Goal: Task Accomplishment & Management: Use online tool/utility

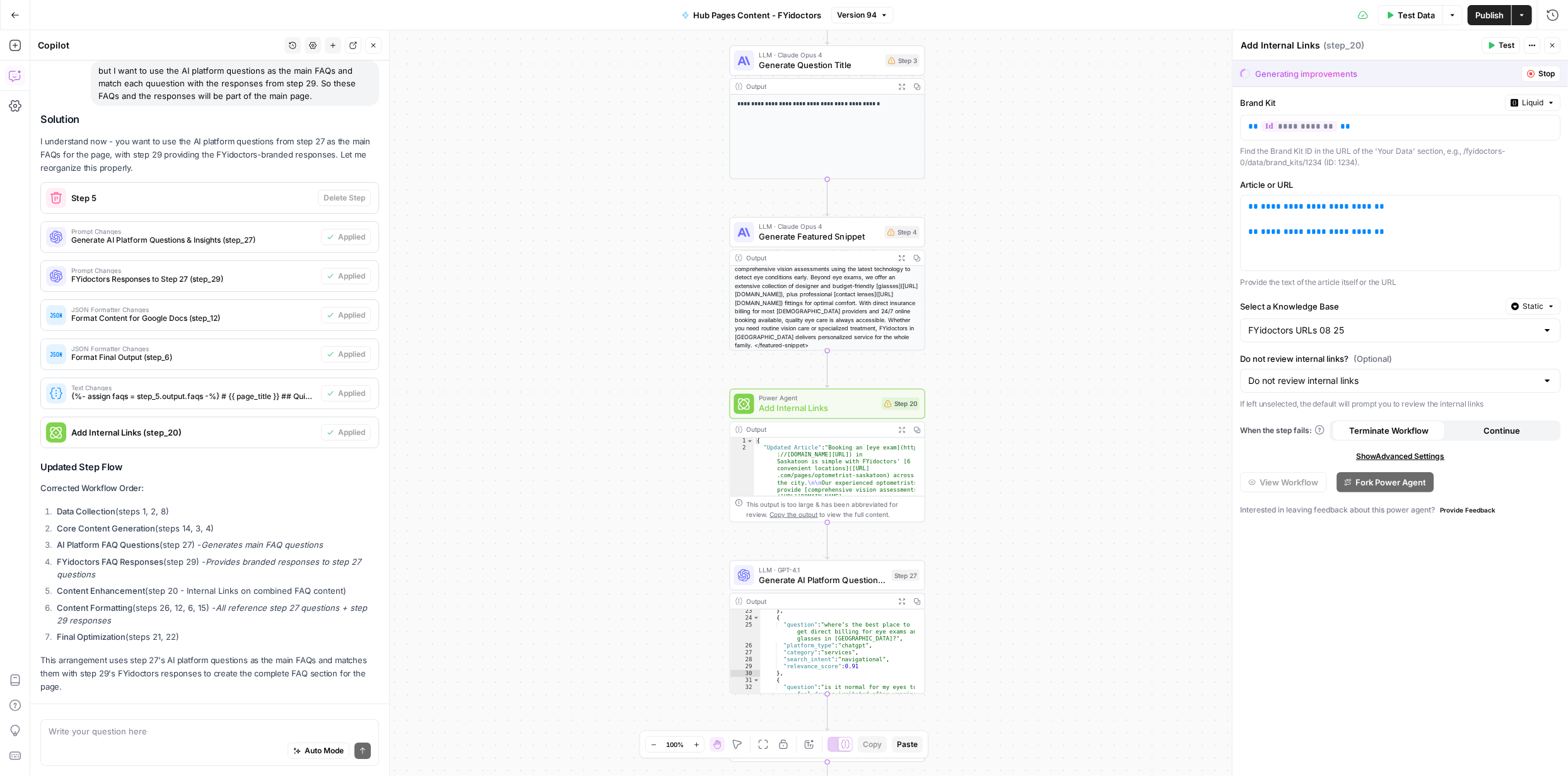
click at [1488, 15] on span "Publish" at bounding box center [1490, 15] width 28 height 13
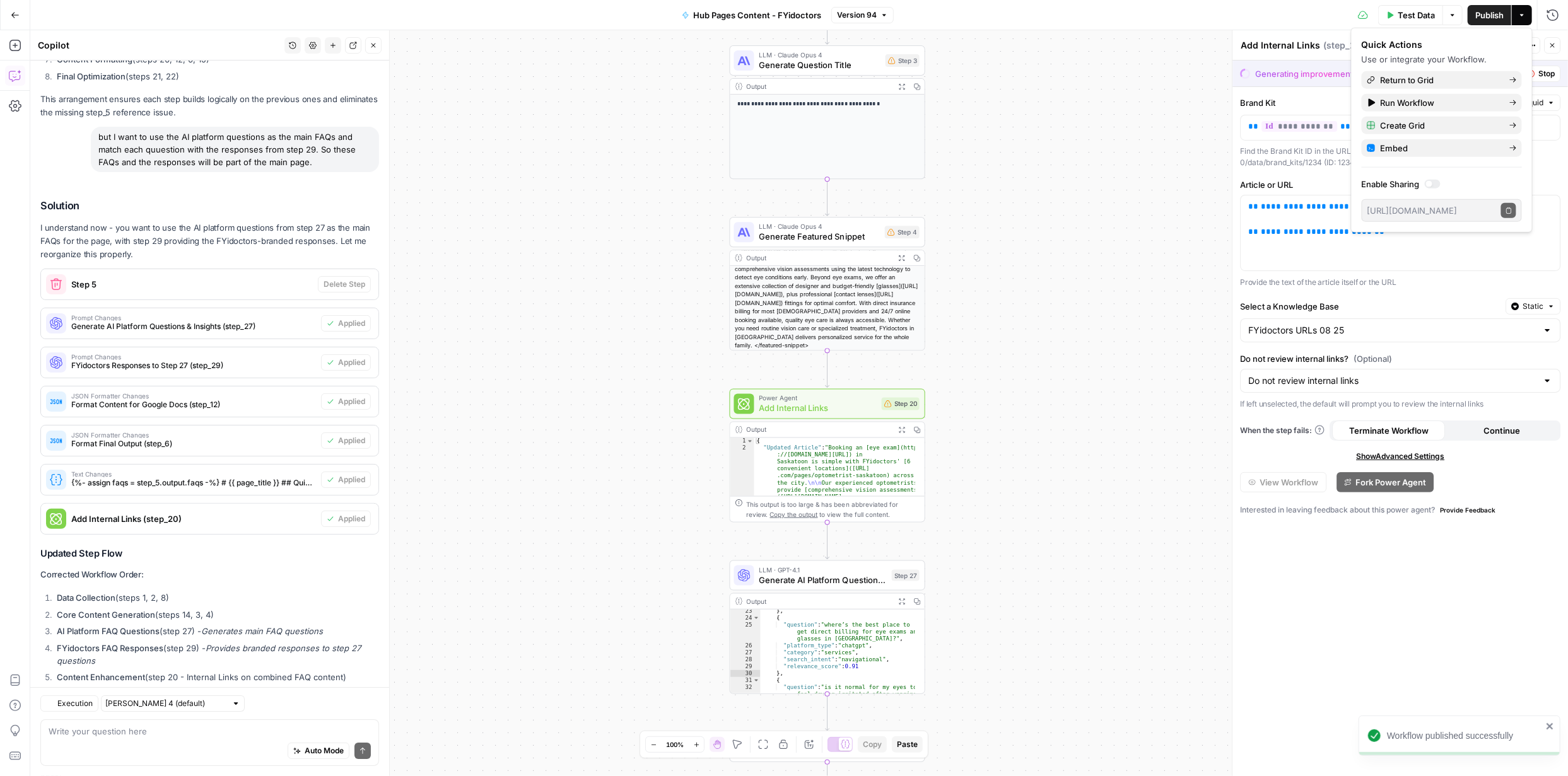
scroll to position [3752, 0]
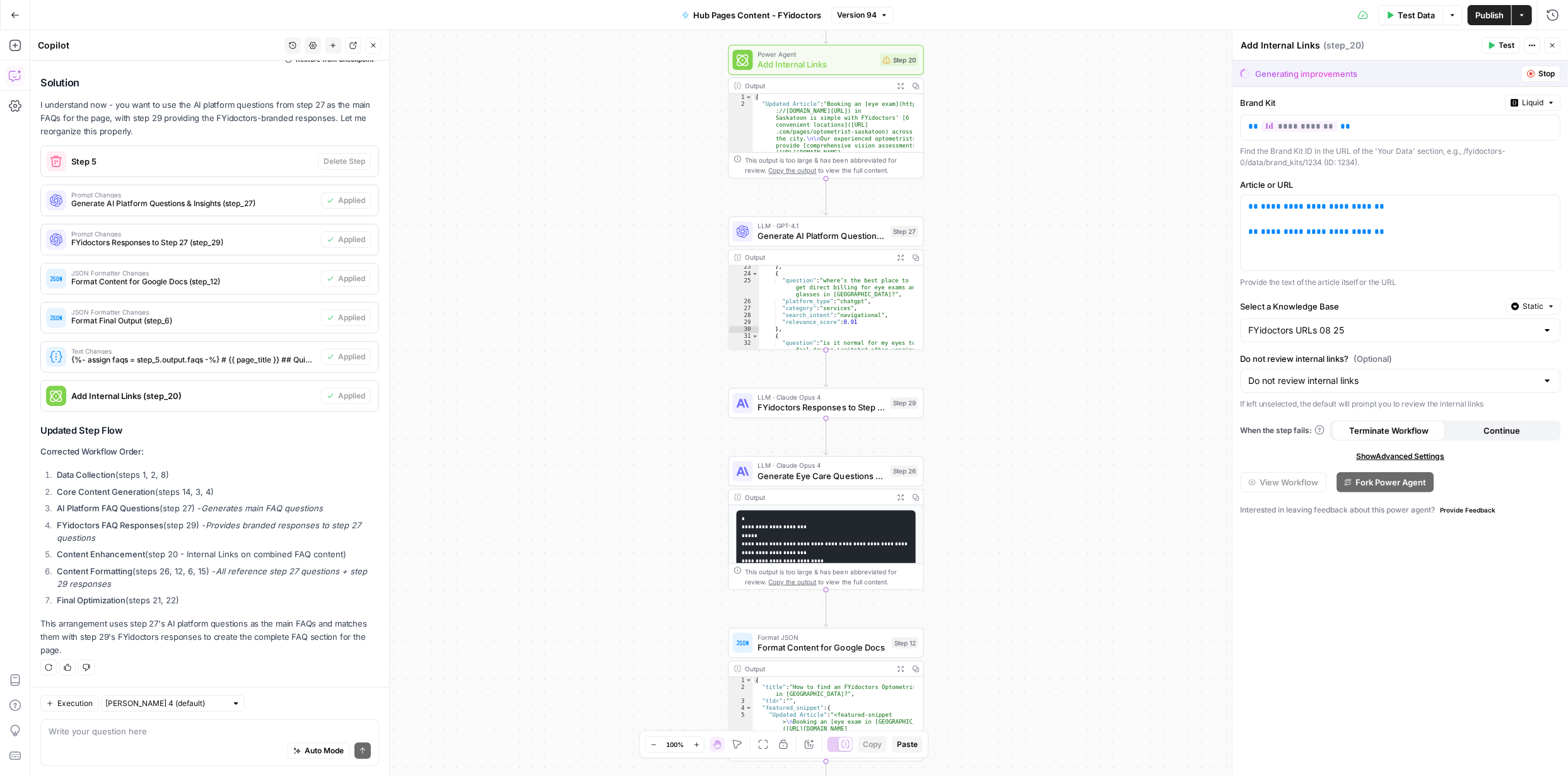
click at [1545, 73] on span "Stop" at bounding box center [1546, 74] width 17 height 12
click at [1506, 42] on span "Test" at bounding box center [1506, 46] width 16 height 12
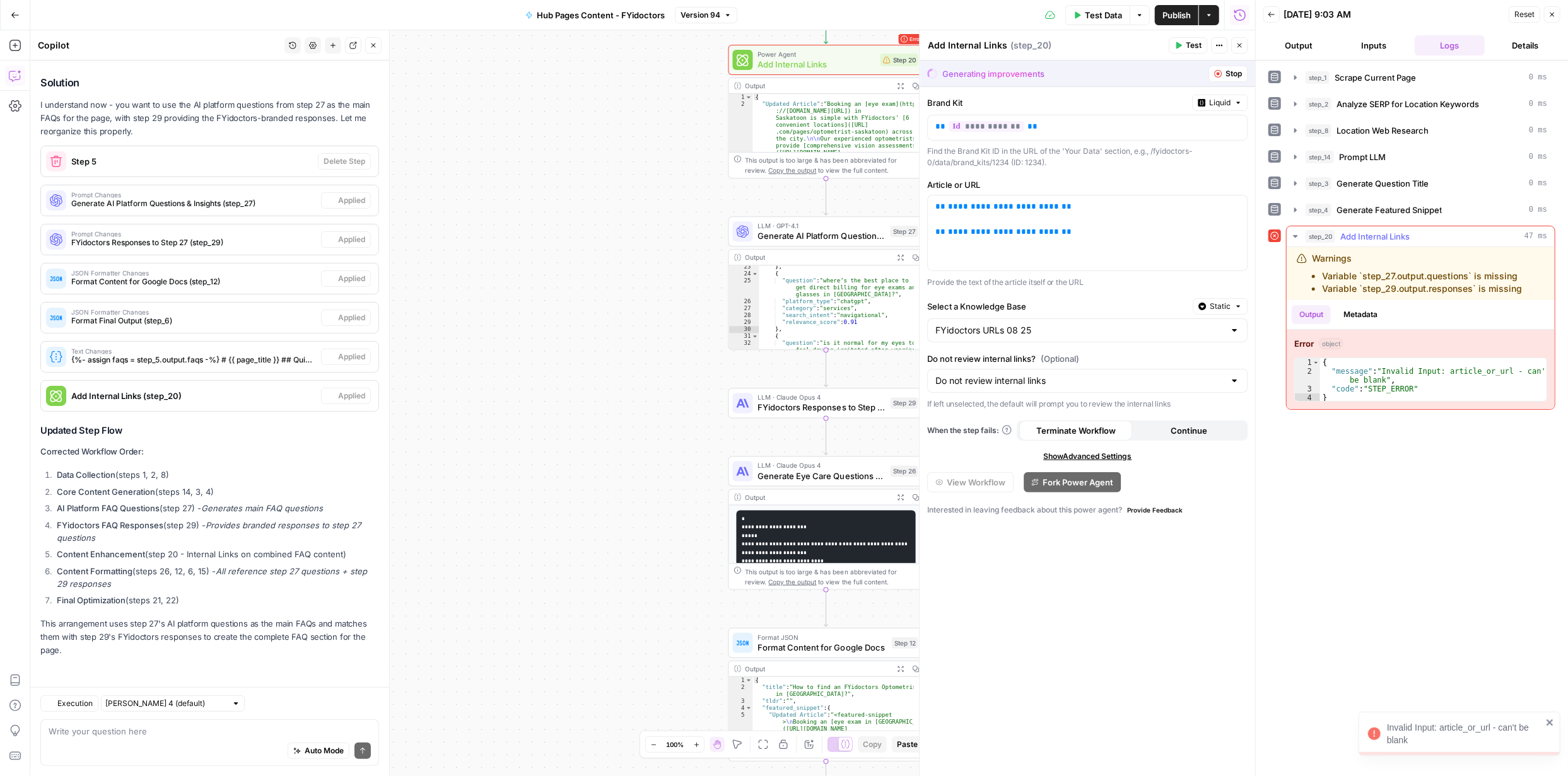
scroll to position [3752, 0]
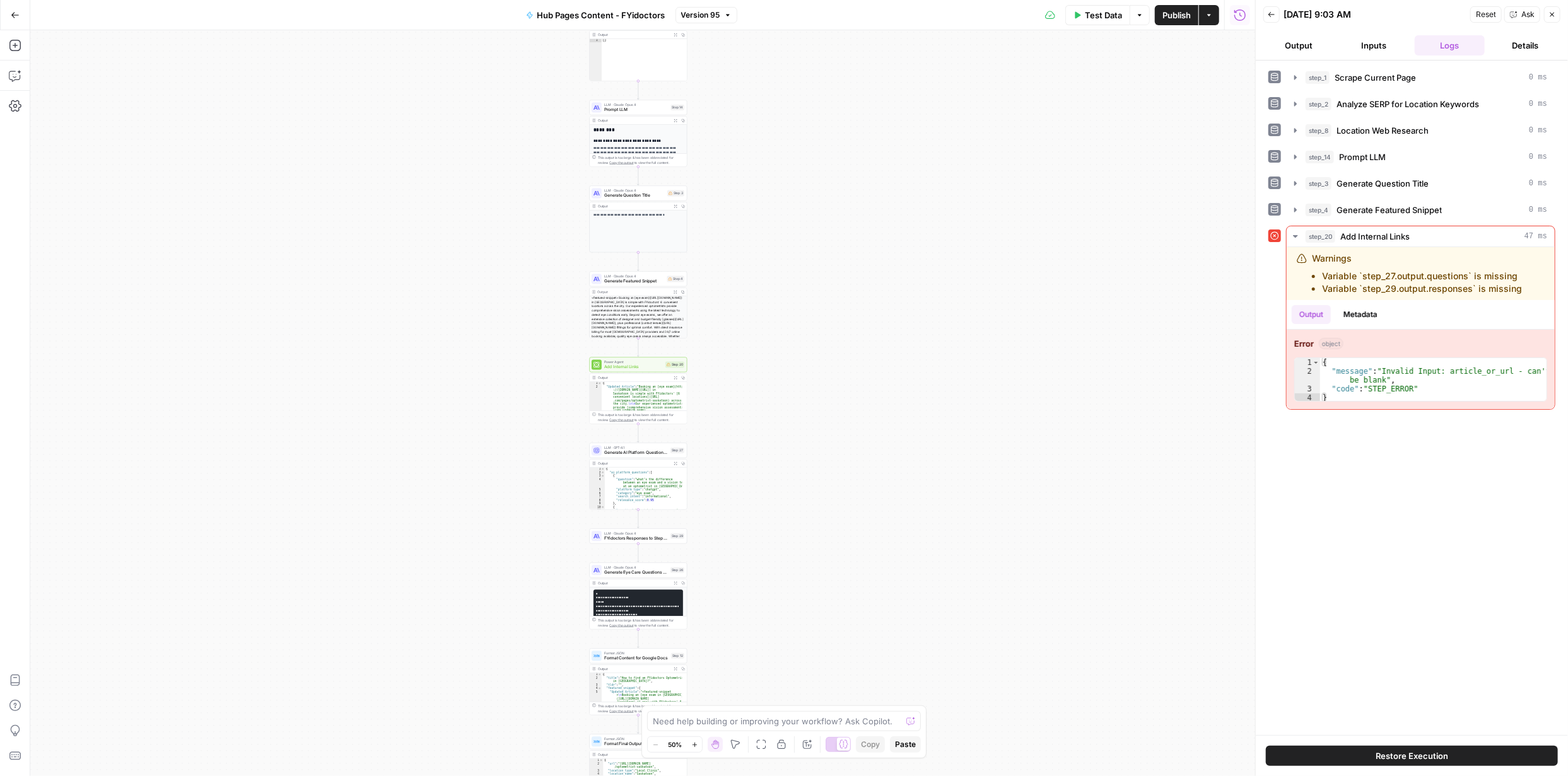
click at [1429, 760] on span "Restore Execution" at bounding box center [1412, 755] width 72 height 13
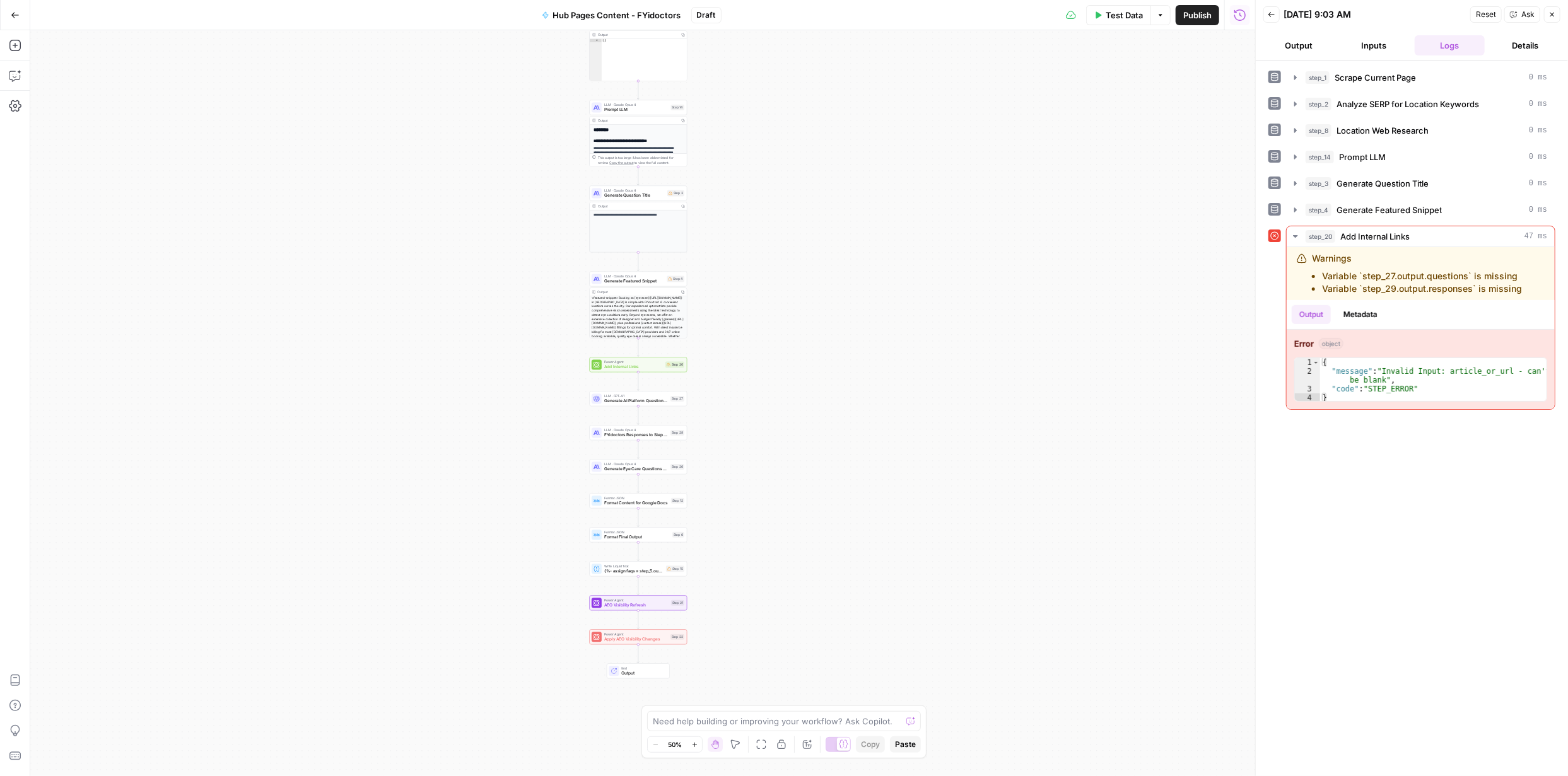
click at [1211, 14] on span "Publish" at bounding box center [1197, 15] width 28 height 13
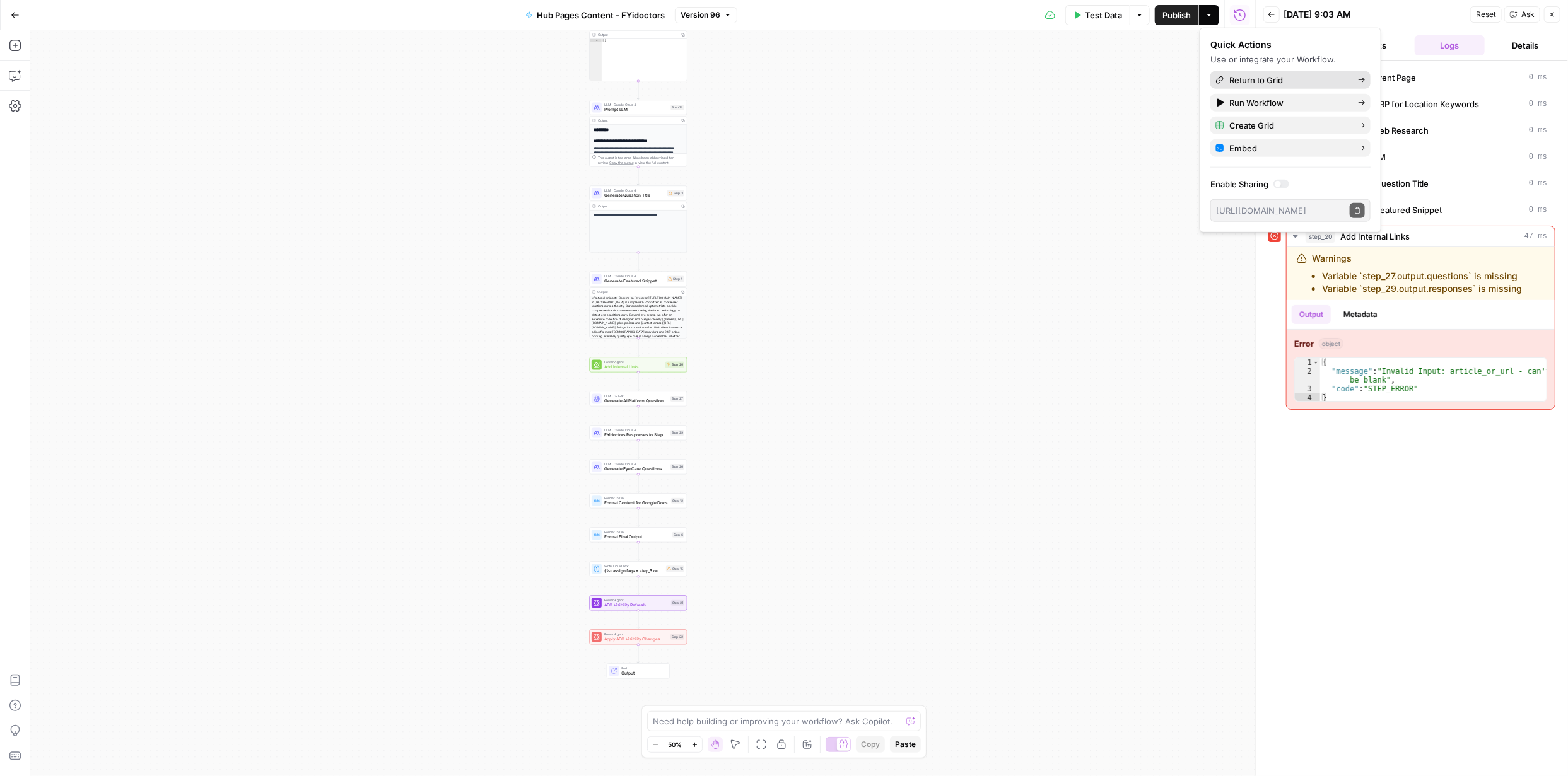
click at [1261, 80] on span "Return to Grid" at bounding box center [1288, 79] width 118 height 13
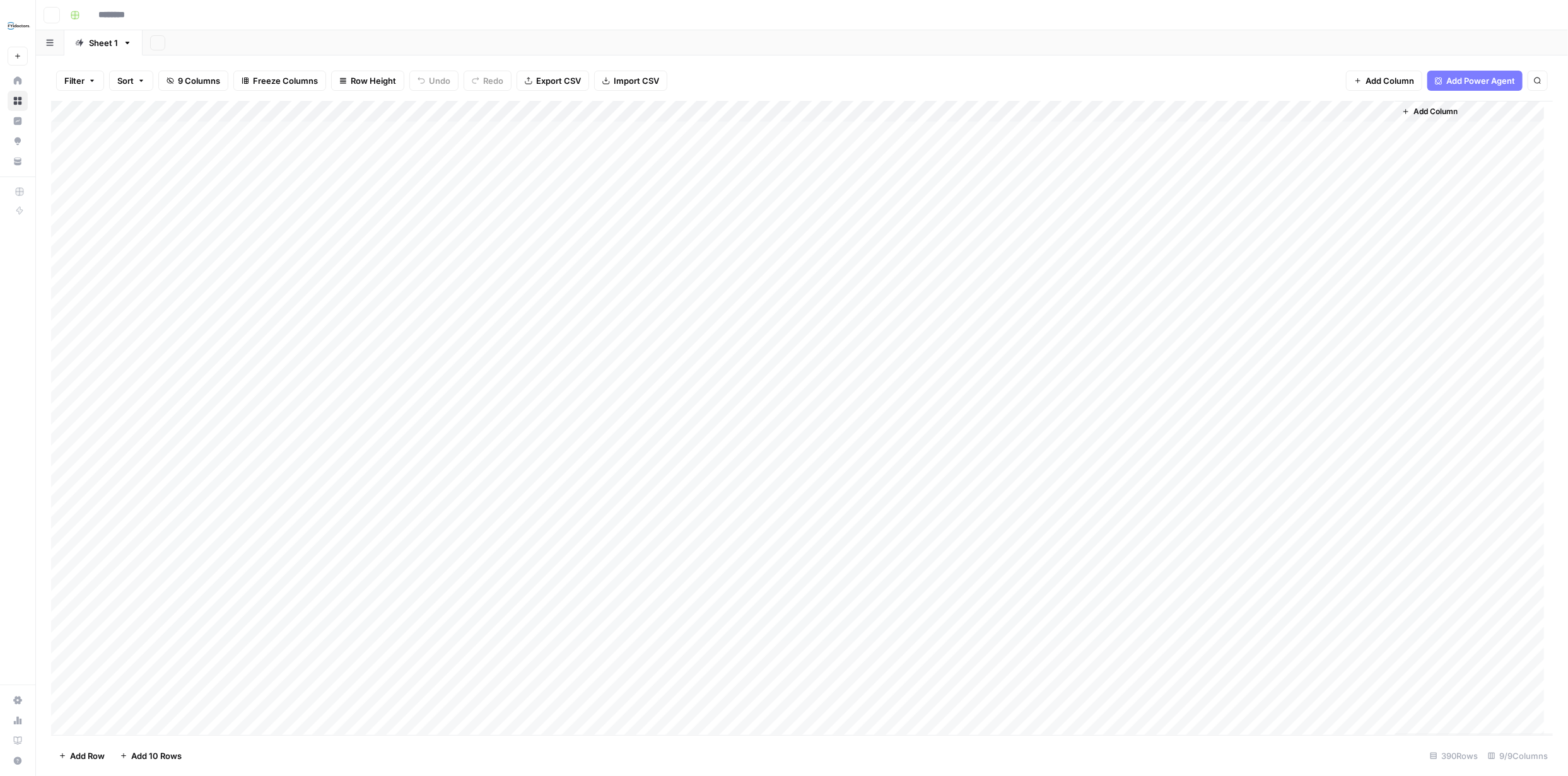
type input "**********"
click at [82, 130] on div "Add Column" at bounding box center [802, 418] width 1502 height 634
click at [1367, 151] on div "Add Column" at bounding box center [802, 418] width 1502 height 634
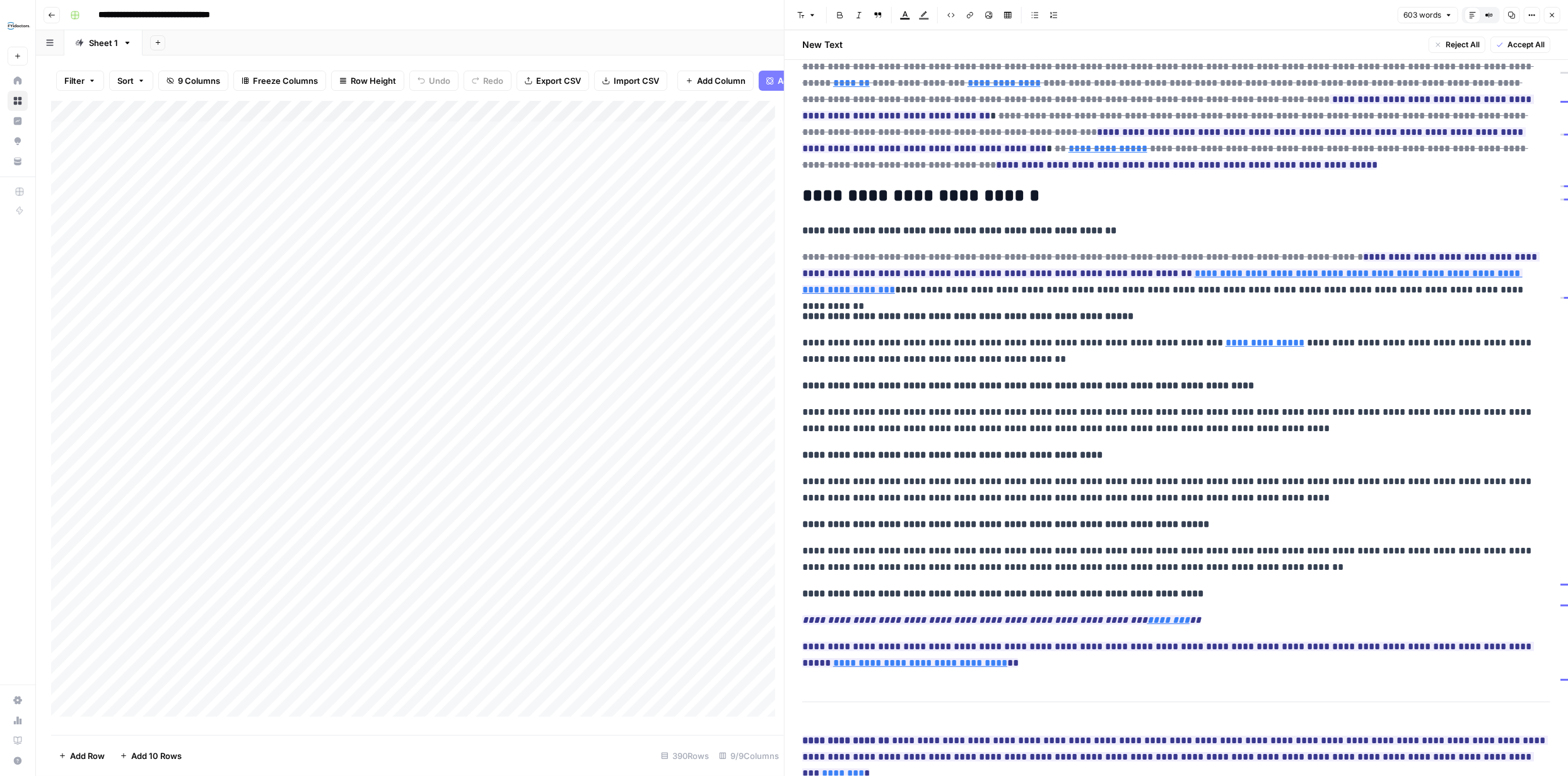
scroll to position [81, 0]
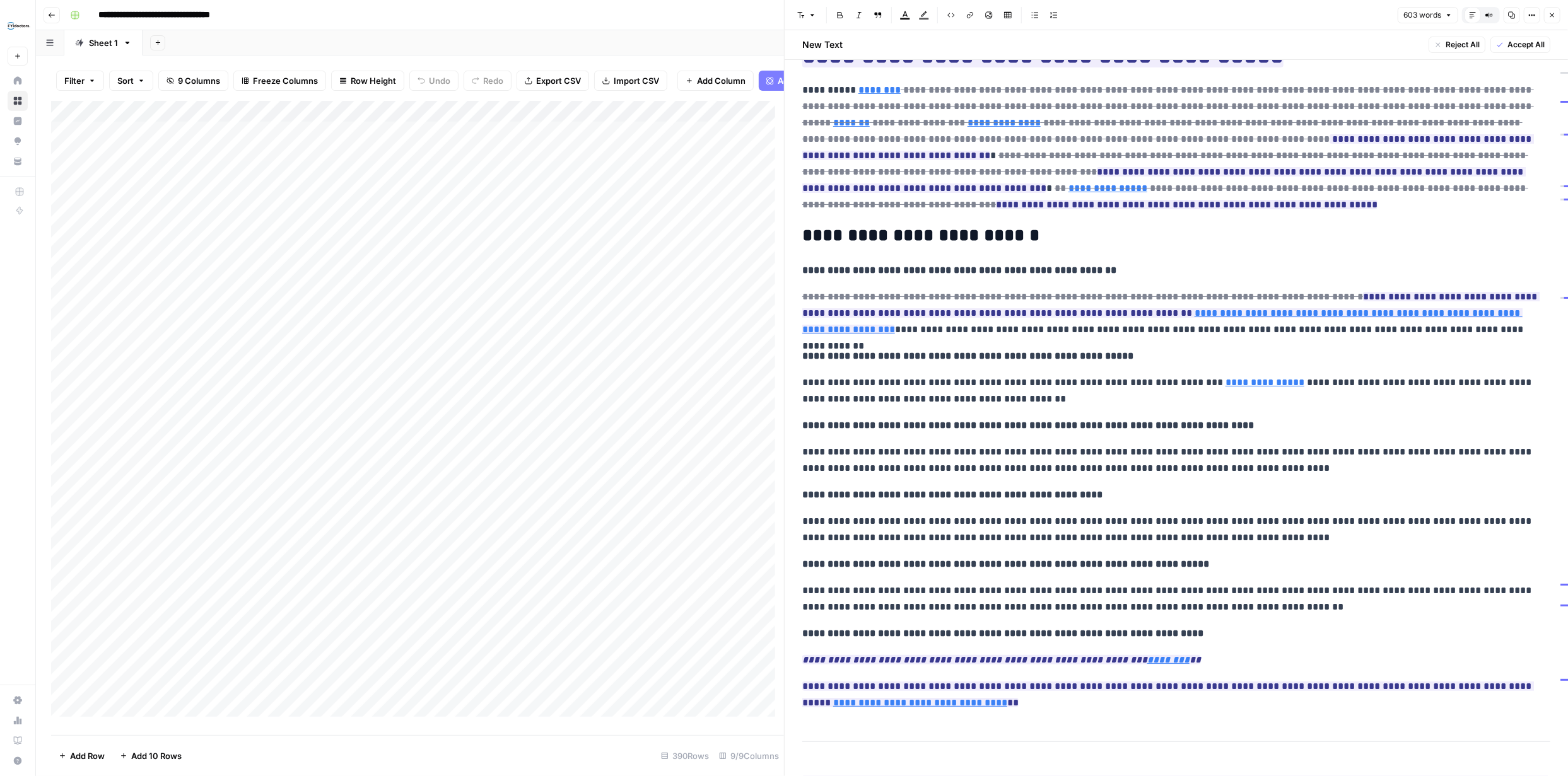
click at [1553, 16] on icon "button" at bounding box center [1552, 16] width 5 height 5
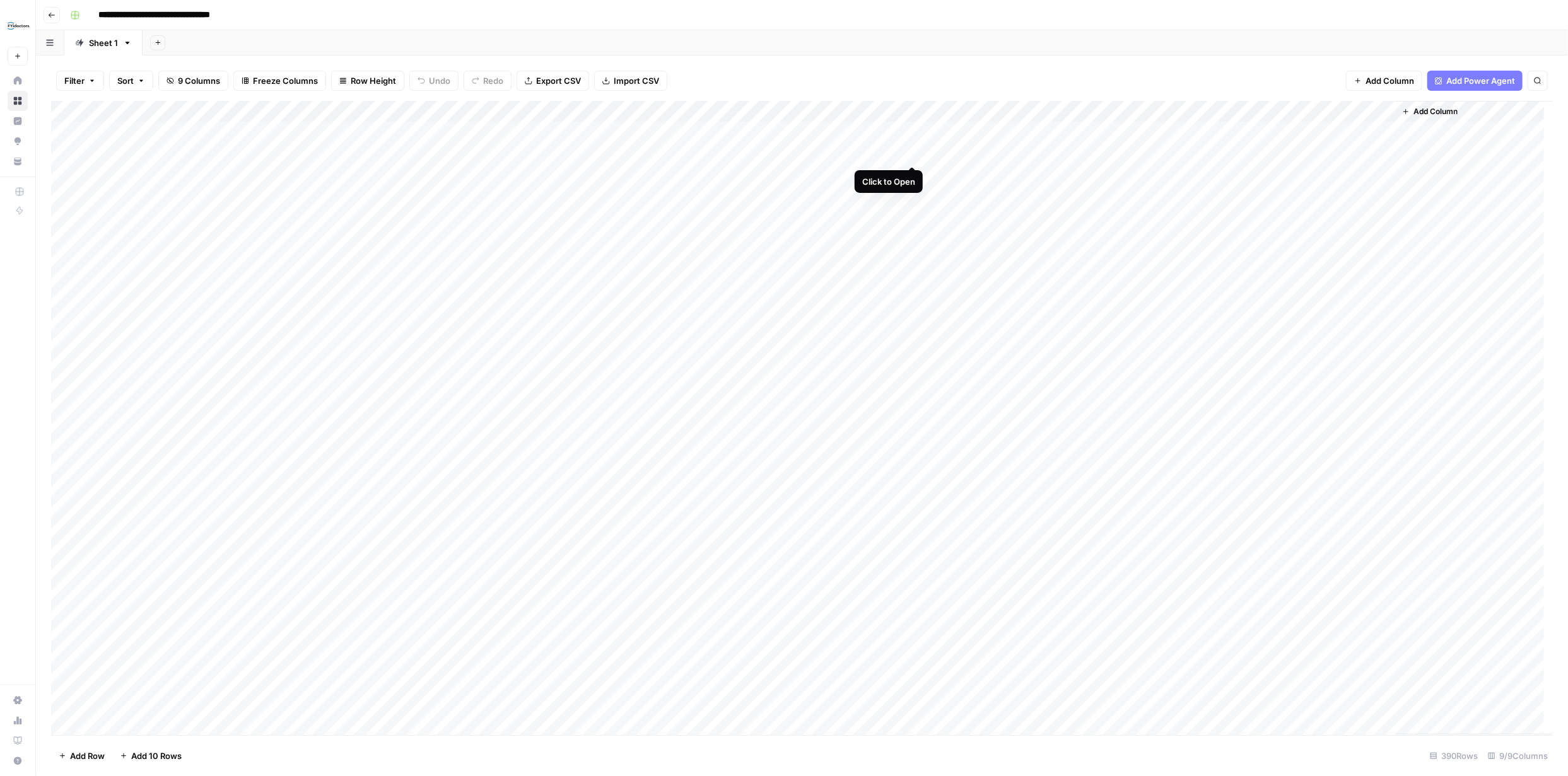
click at [909, 153] on div "Add Column" at bounding box center [802, 418] width 1502 height 634
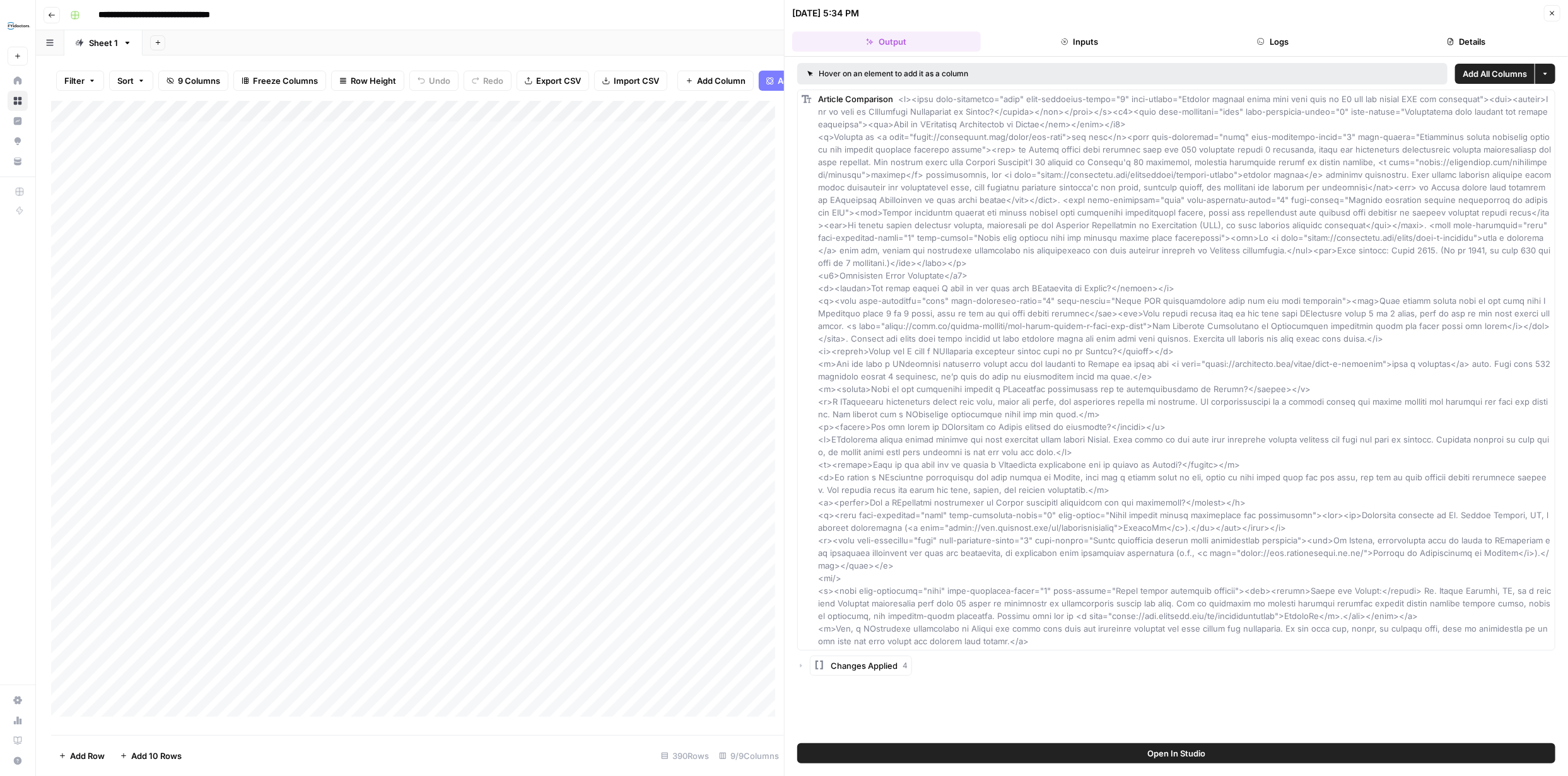
click at [1100, 45] on button "Inputs" at bounding box center [1080, 41] width 189 height 21
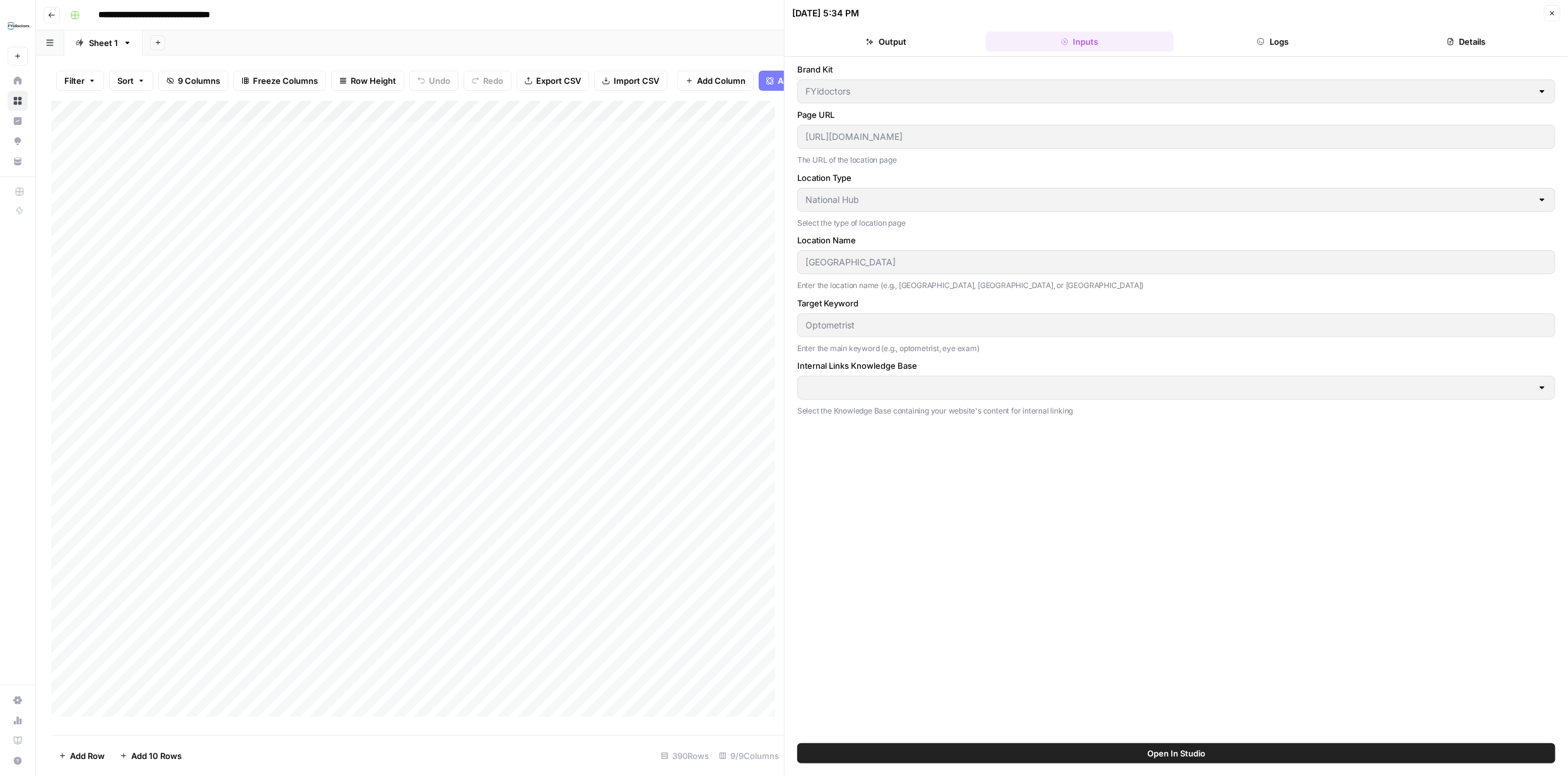
type input "FYidoctors URLs 08 25"
click at [1297, 42] on button "Logs" at bounding box center [1273, 41] width 189 height 21
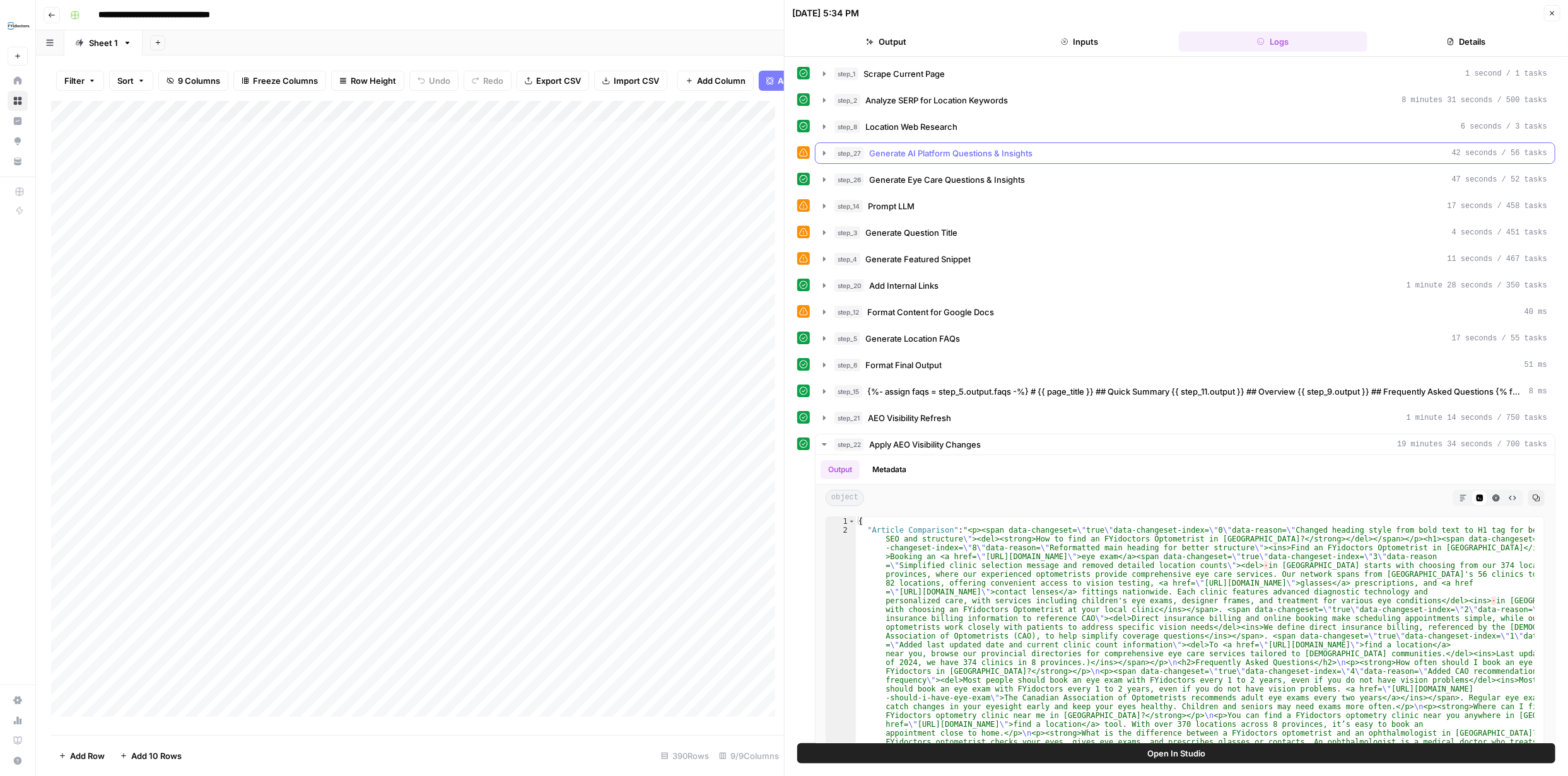
click at [825, 152] on icon "button" at bounding box center [824, 153] width 10 height 10
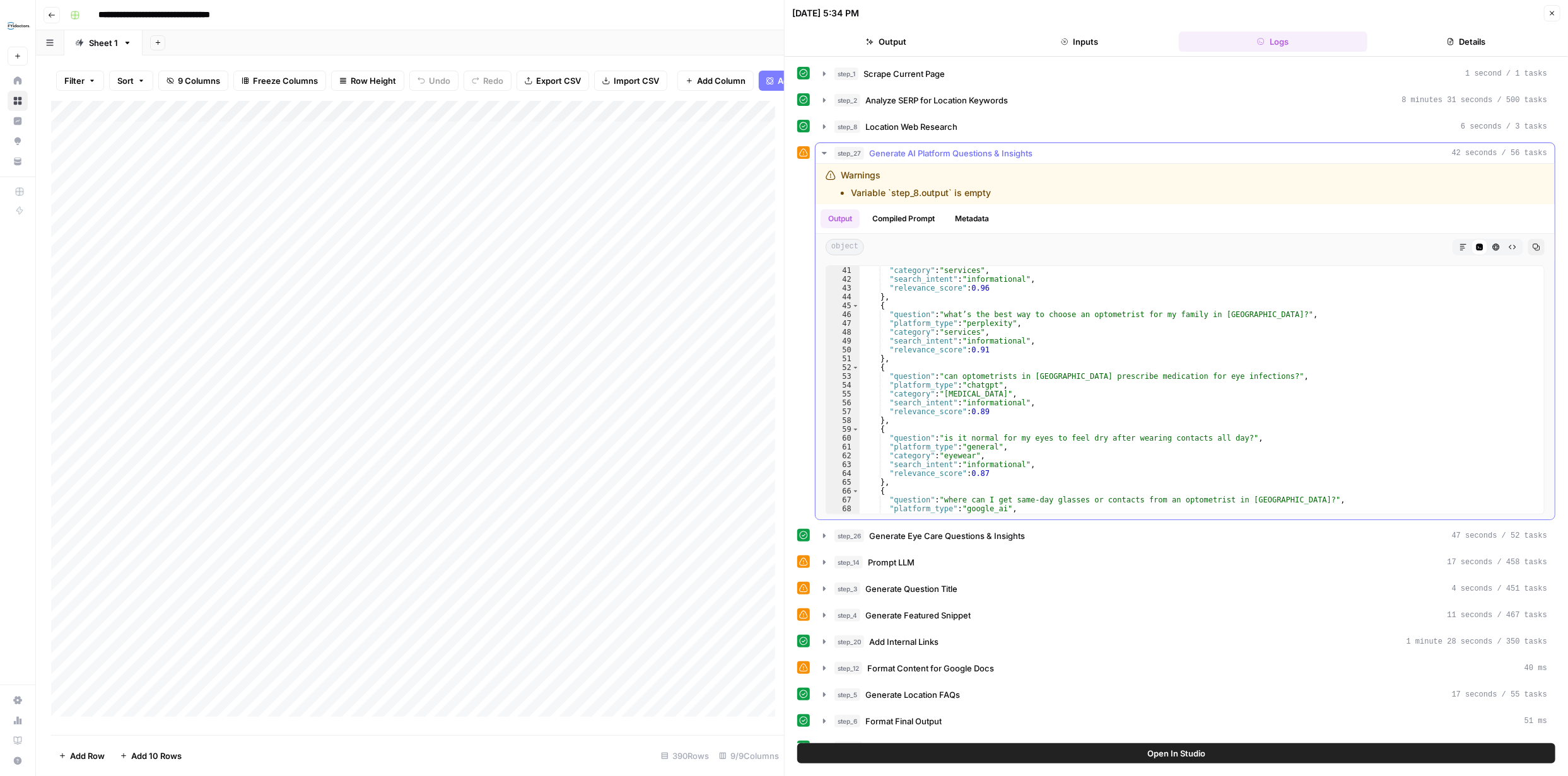
scroll to position [348, 0]
click at [919, 217] on button "Compiled Prompt" at bounding box center [903, 218] width 77 height 19
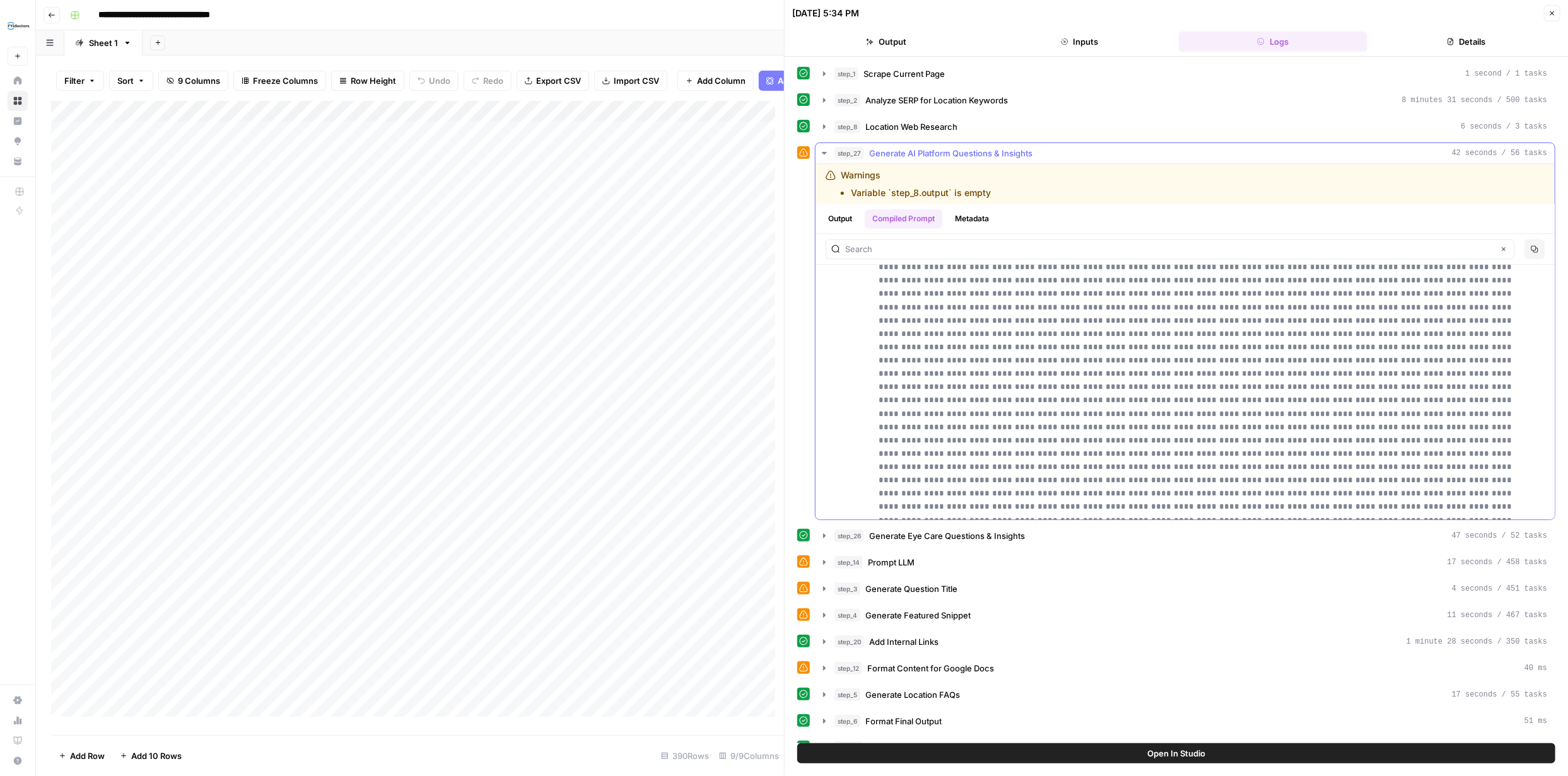
scroll to position [23220, 0]
click at [801, 319] on div "**********" at bounding box center [1176, 332] width 759 height 378
click at [1548, 8] on button "Close" at bounding box center [1552, 13] width 17 height 17
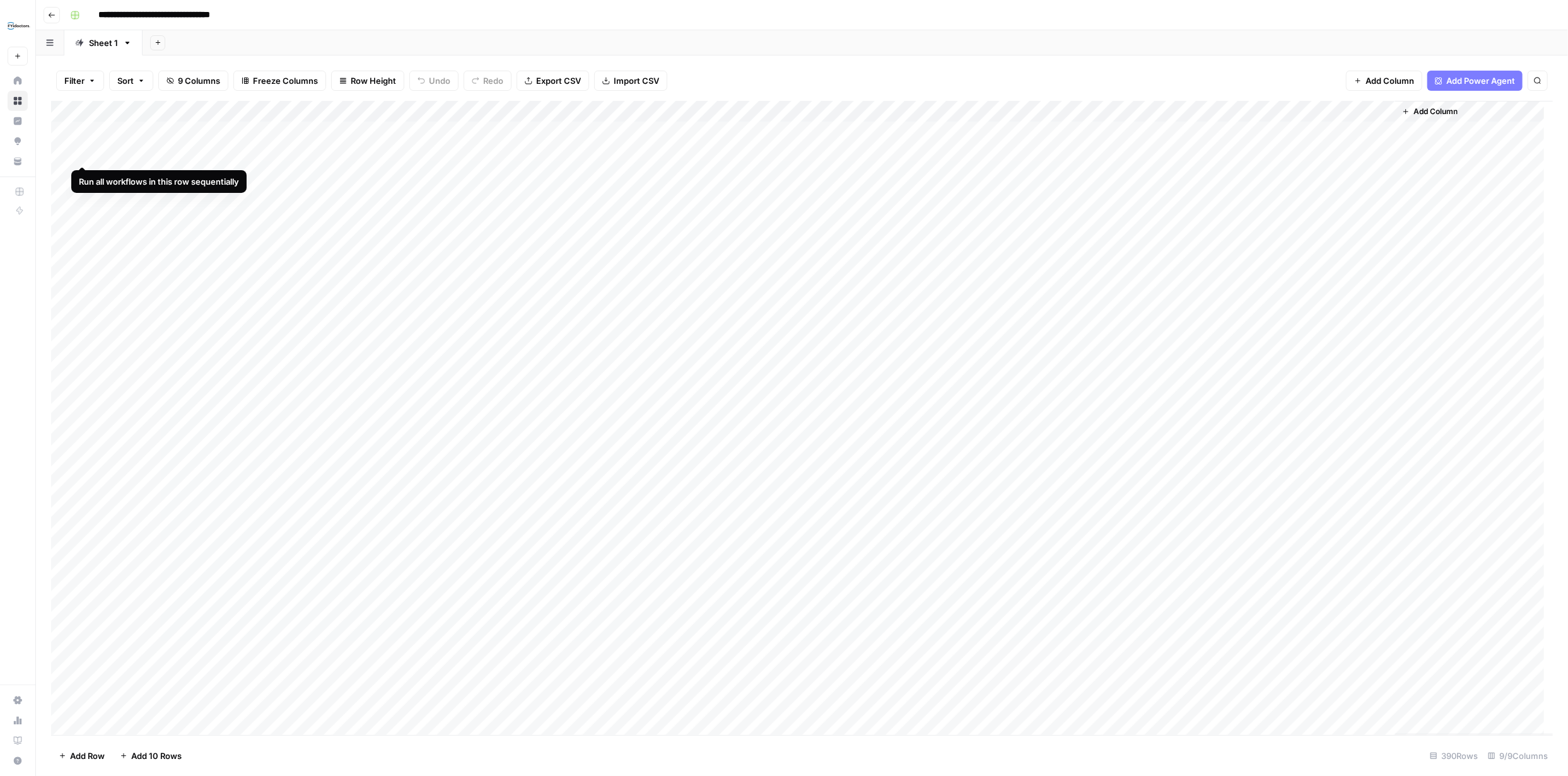
click at [79, 148] on div "Add Column" at bounding box center [802, 418] width 1502 height 634
click at [79, 172] on div "Add Column" at bounding box center [802, 418] width 1502 height 634
